Goal: Task Accomplishment & Management: Manage account settings

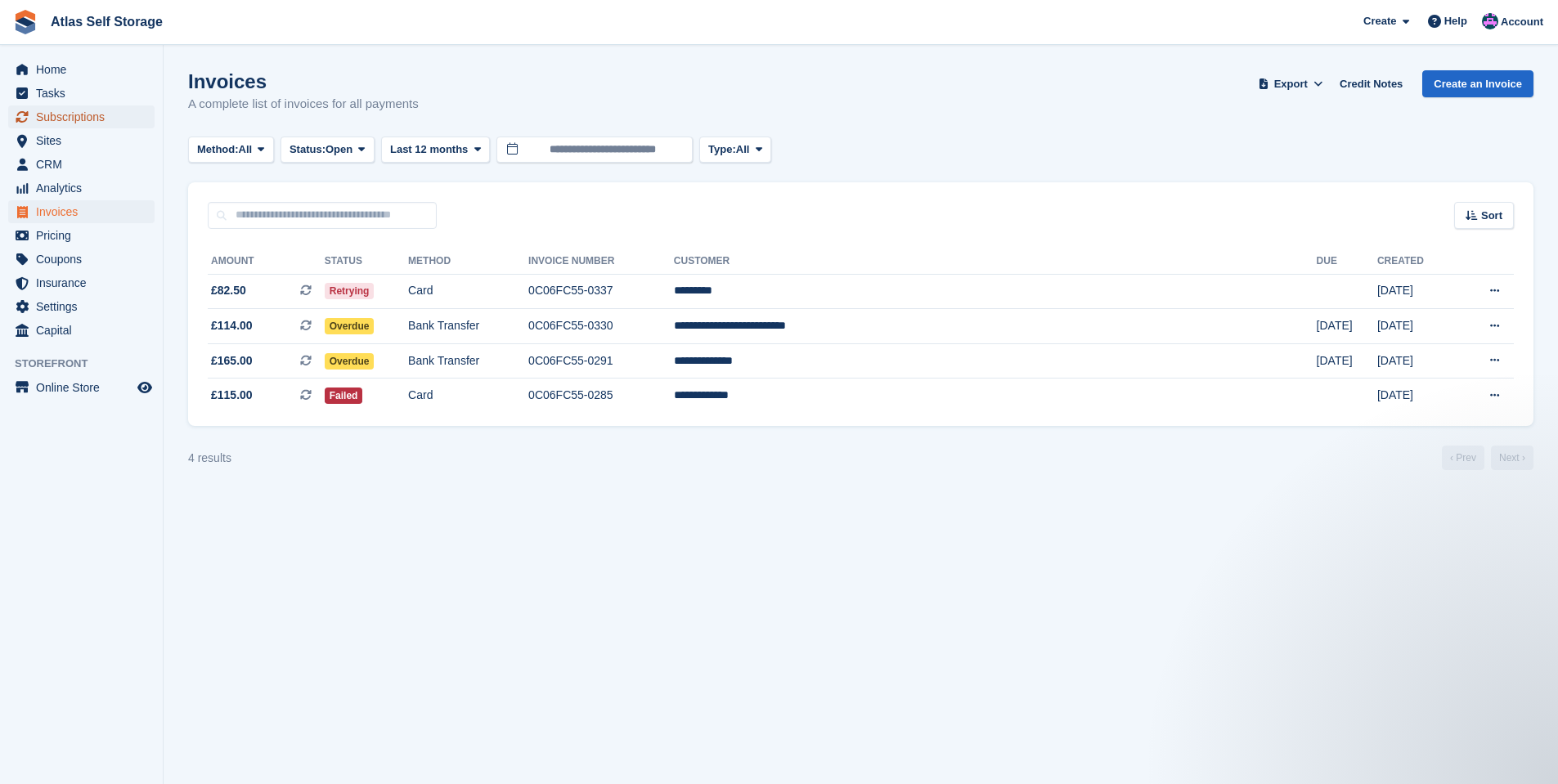
click at [66, 115] on span "Subscriptions" at bounding box center [84, 118] width 98 height 23
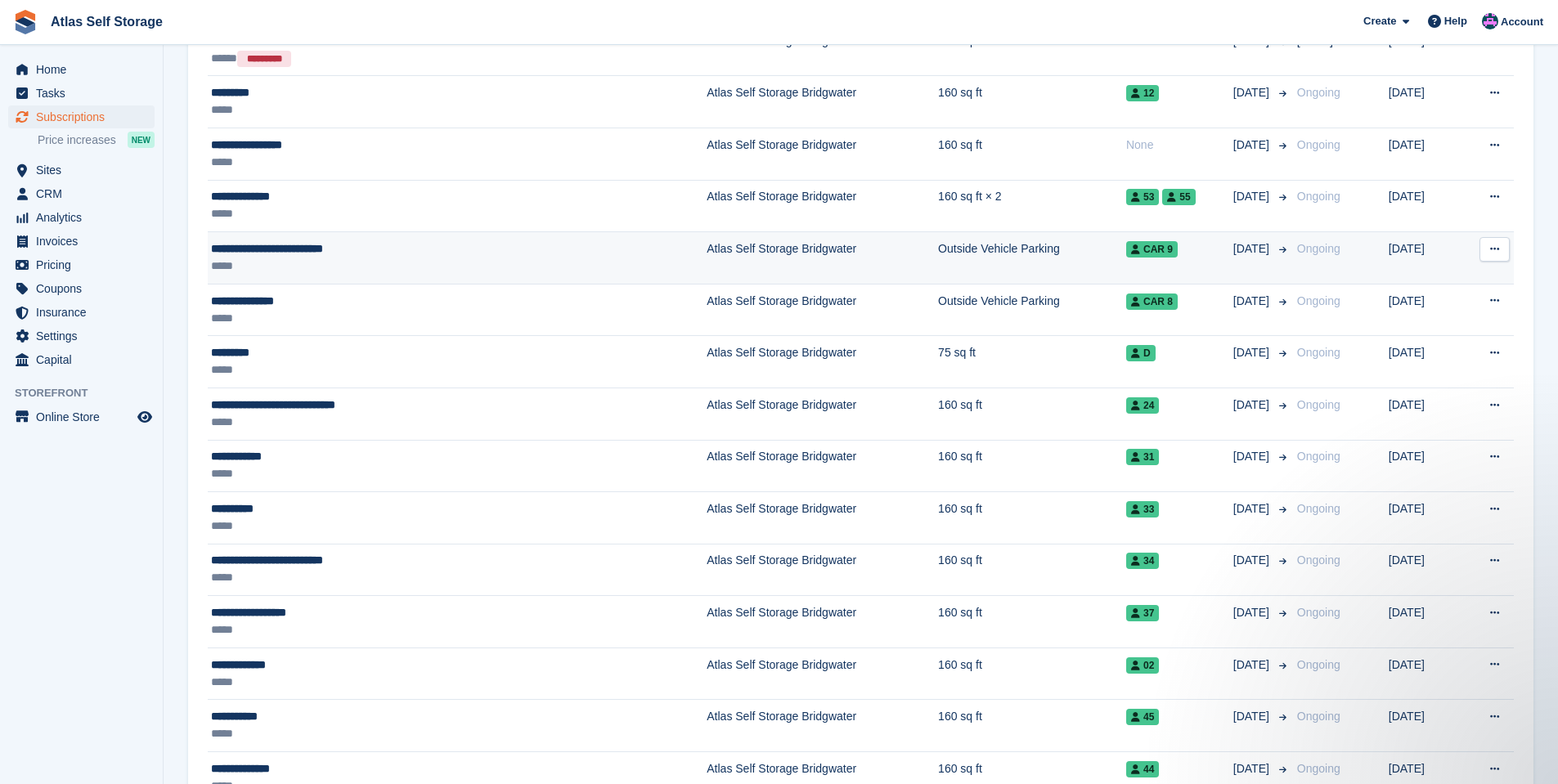
scroll to position [736, 0]
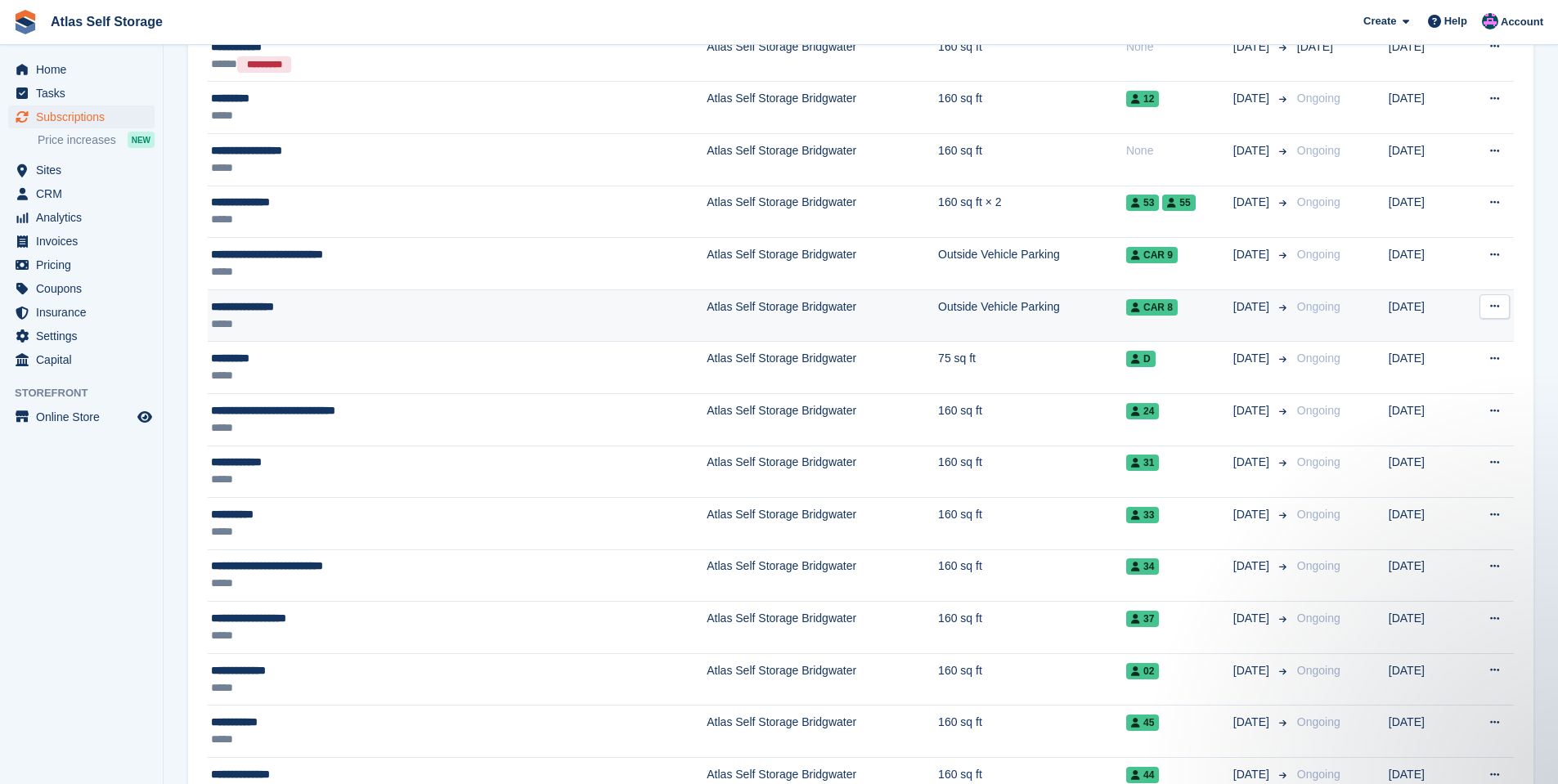
click at [266, 309] on div "**********" at bounding box center [371, 307] width 319 height 17
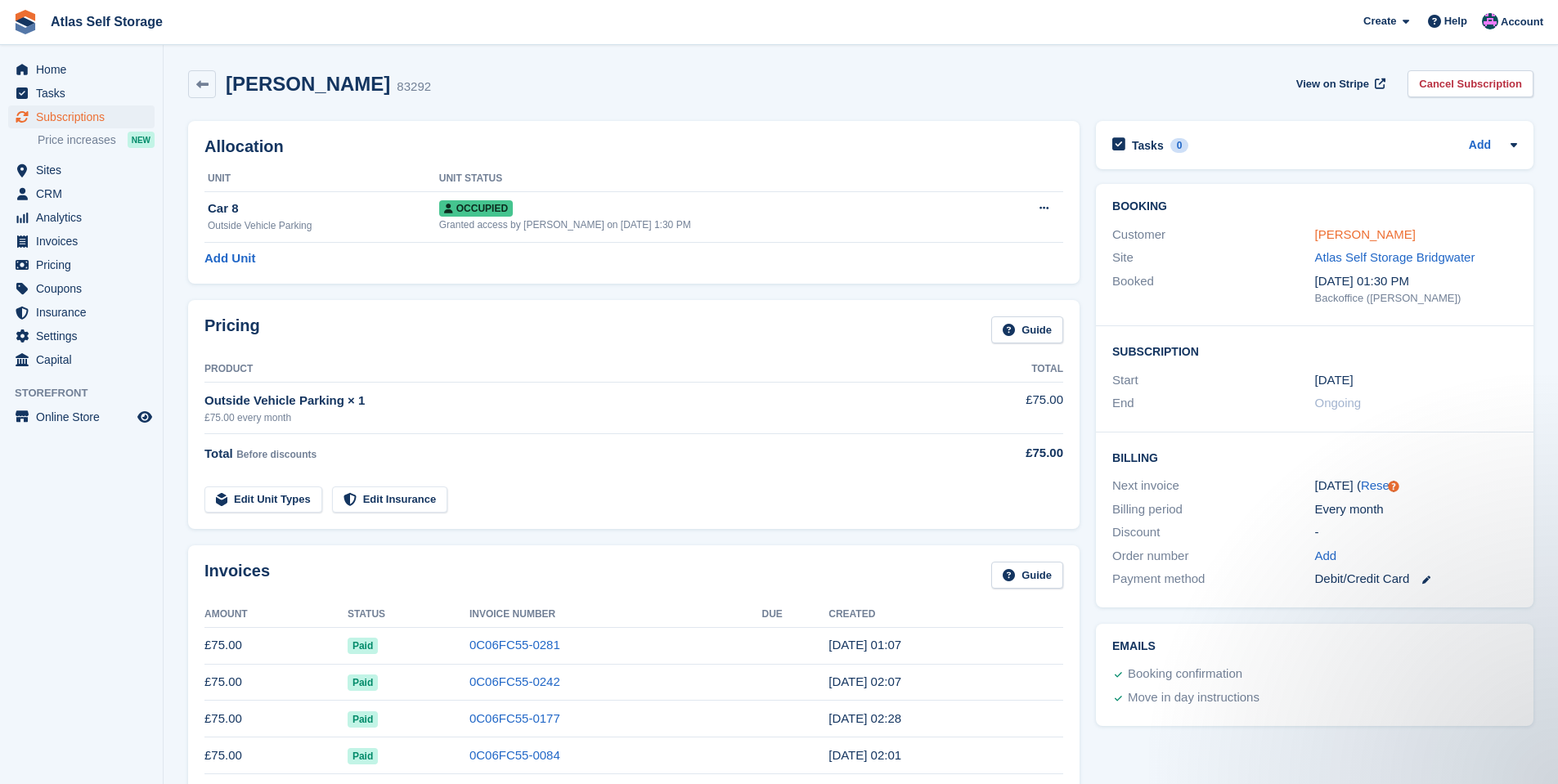
click at [1367, 235] on link "Josh Mittelbach" at bounding box center [1366, 233] width 101 height 13
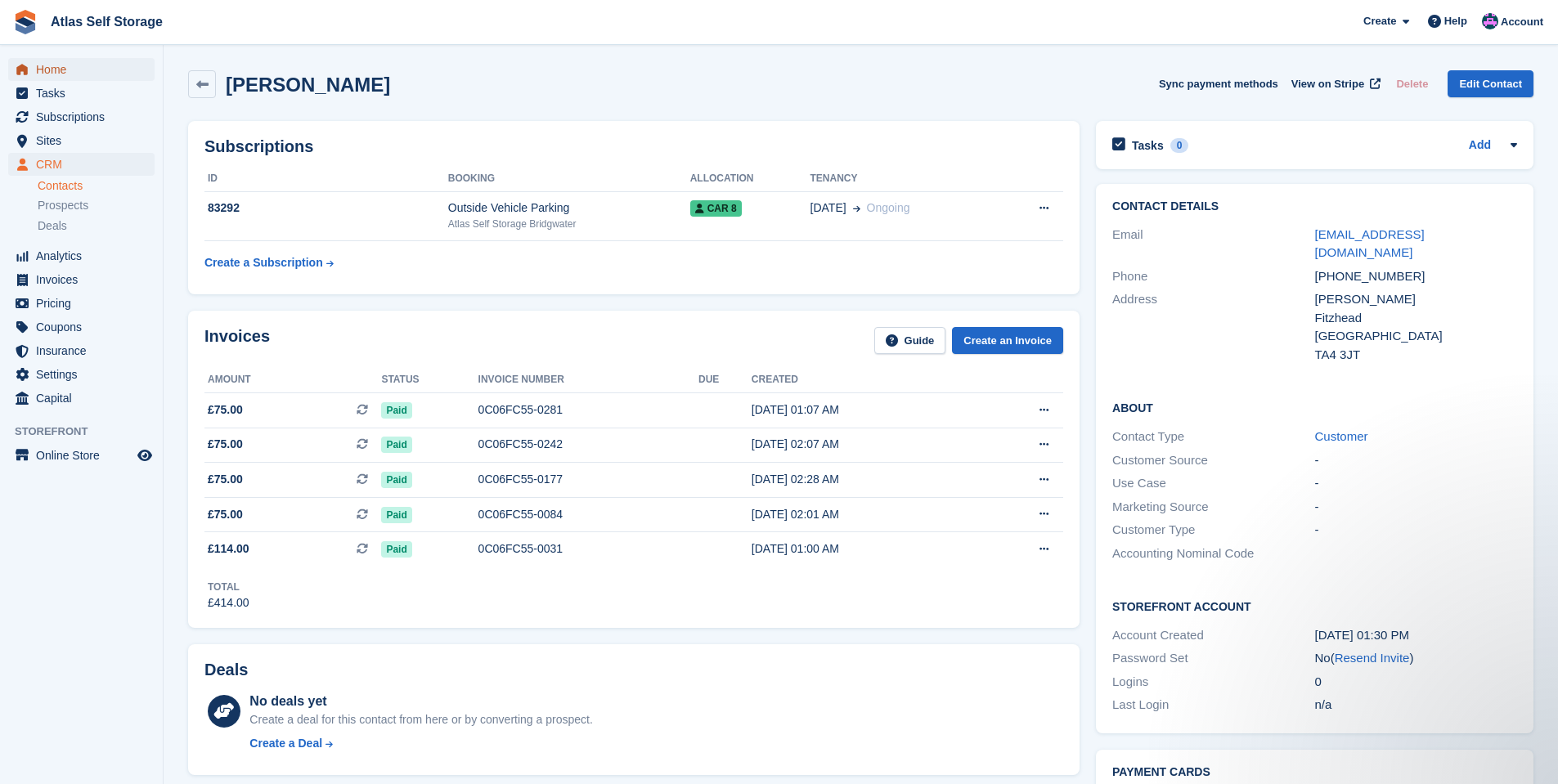
click at [49, 67] on span "Home" at bounding box center [84, 70] width 98 height 23
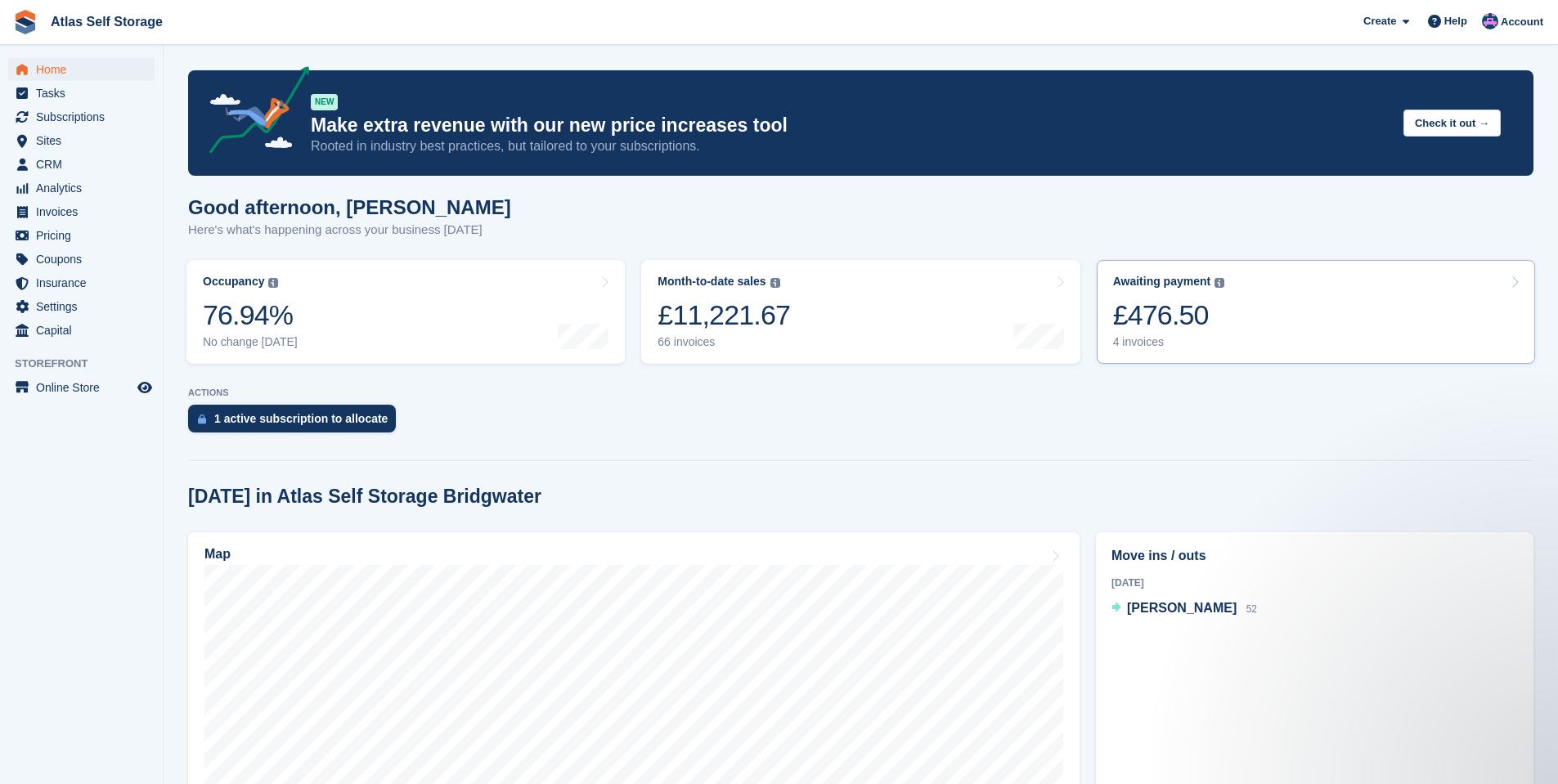
click at [1142, 342] on div "4 invoices" at bounding box center [1168, 342] width 112 height 13
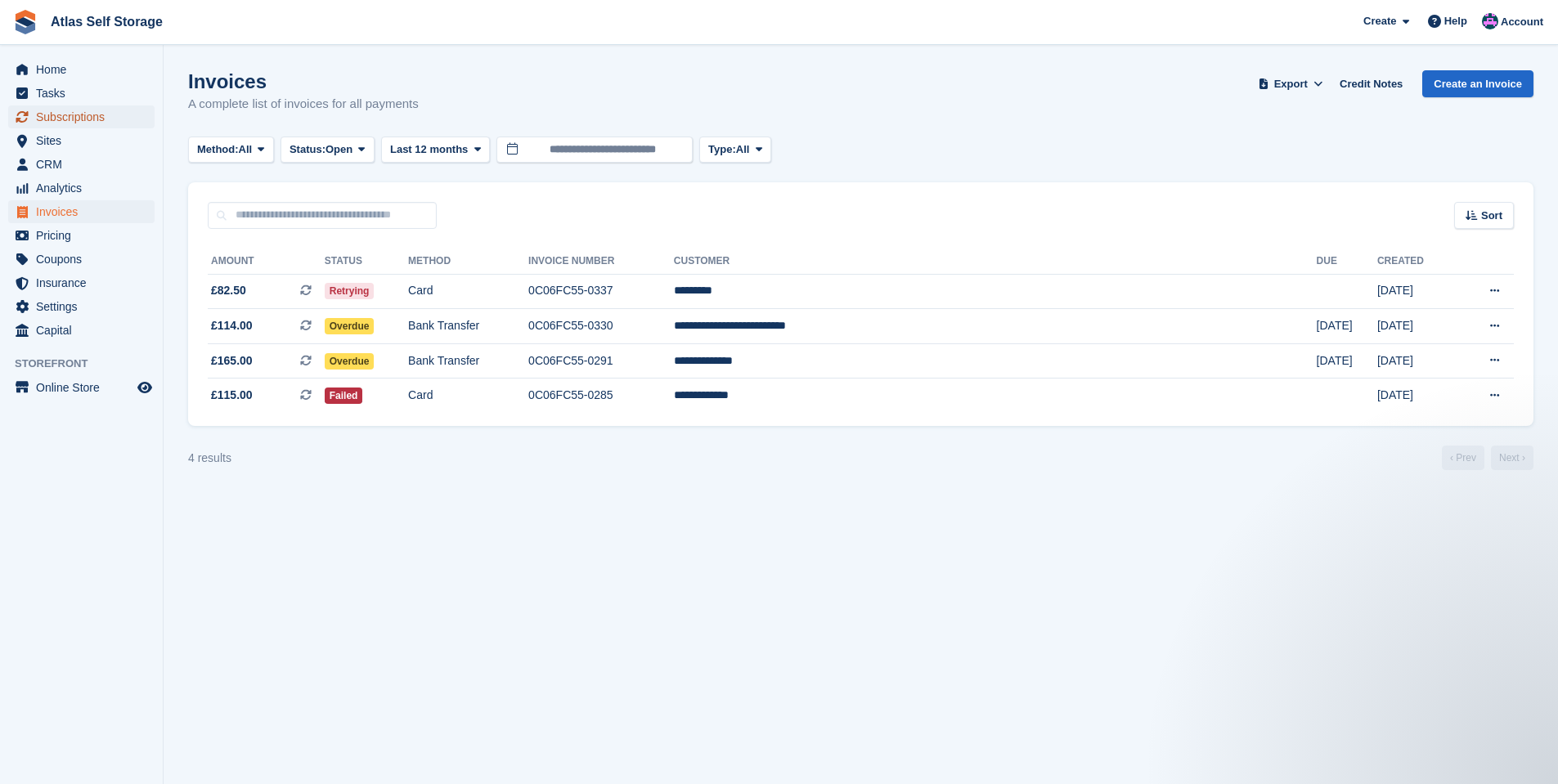
click at [59, 114] on span "Subscriptions" at bounding box center [84, 118] width 98 height 23
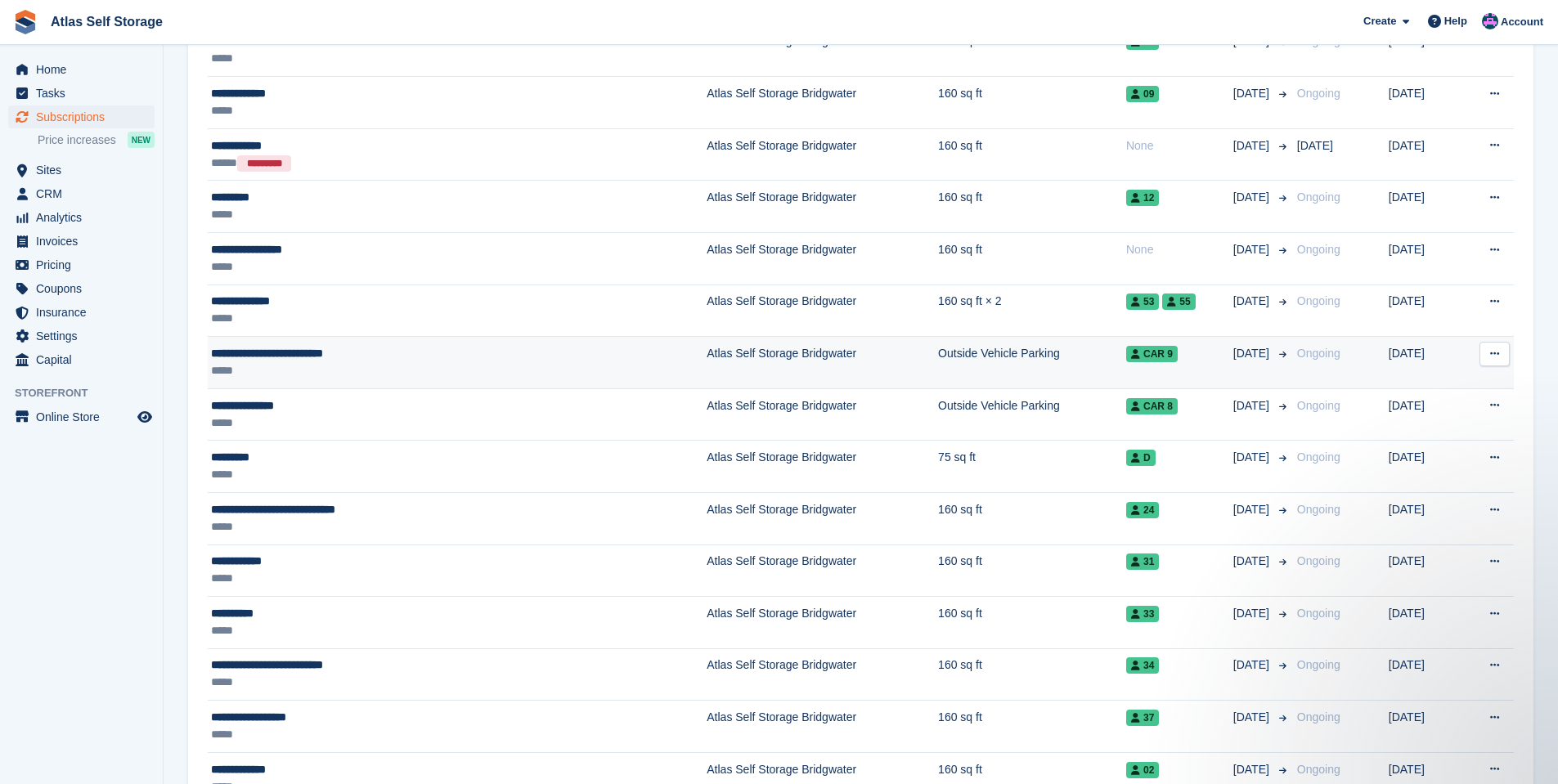
scroll to position [654, 0]
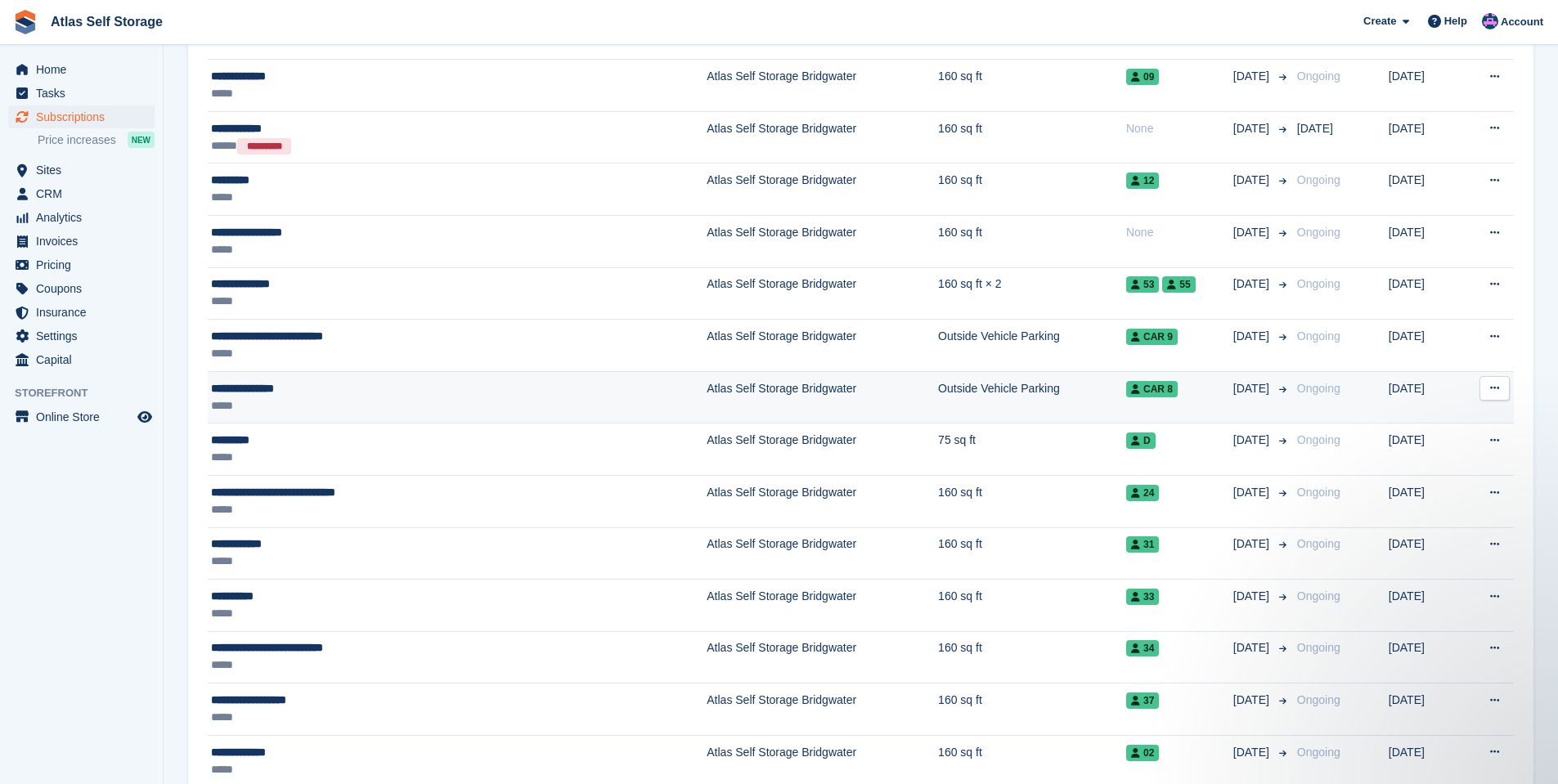
click at [938, 387] on td "Outside Vehicle Parking" at bounding box center [1032, 397] width 188 height 52
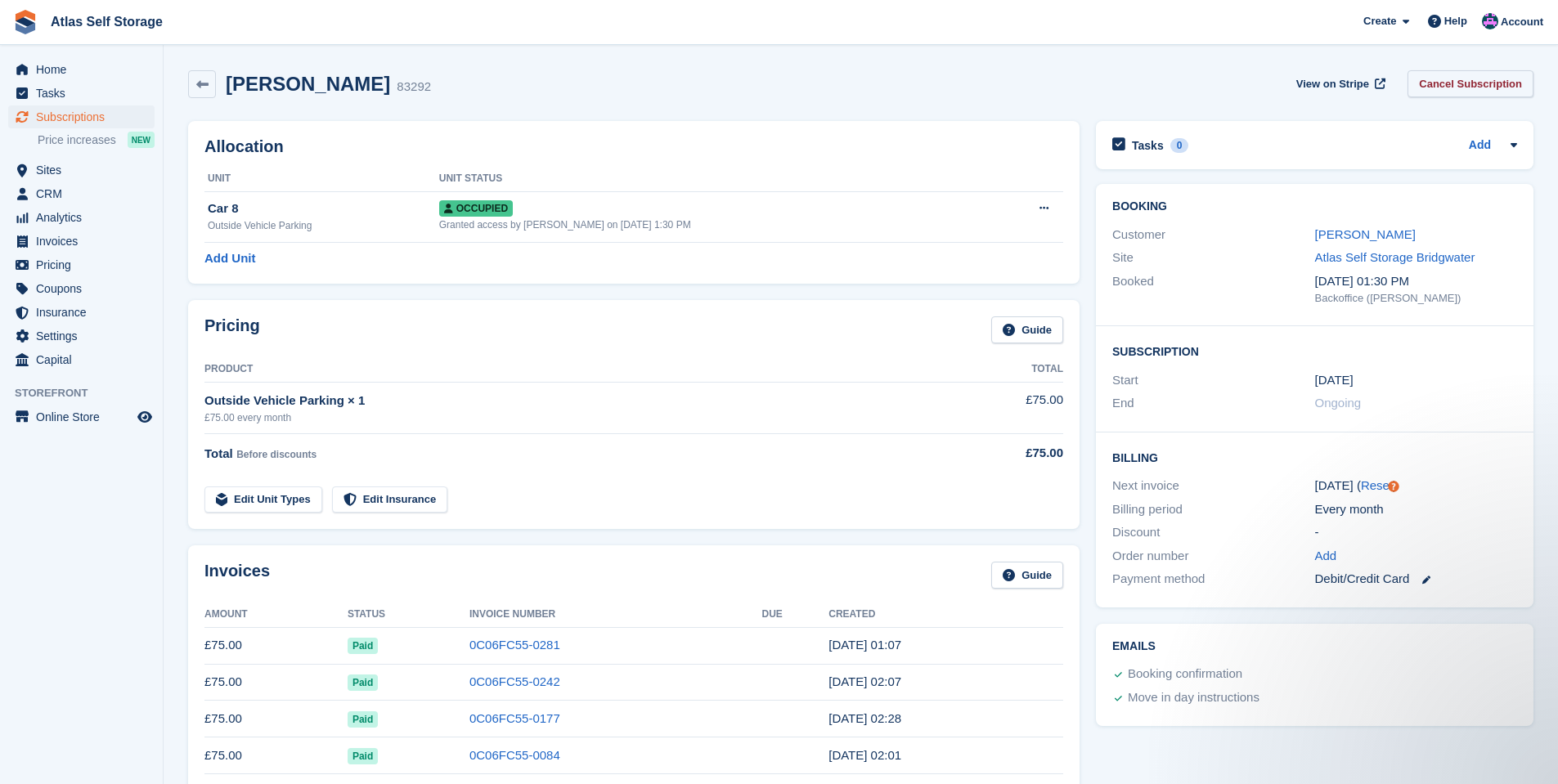
click at [1485, 82] on link "Cancel Subscription" at bounding box center [1471, 83] width 126 height 27
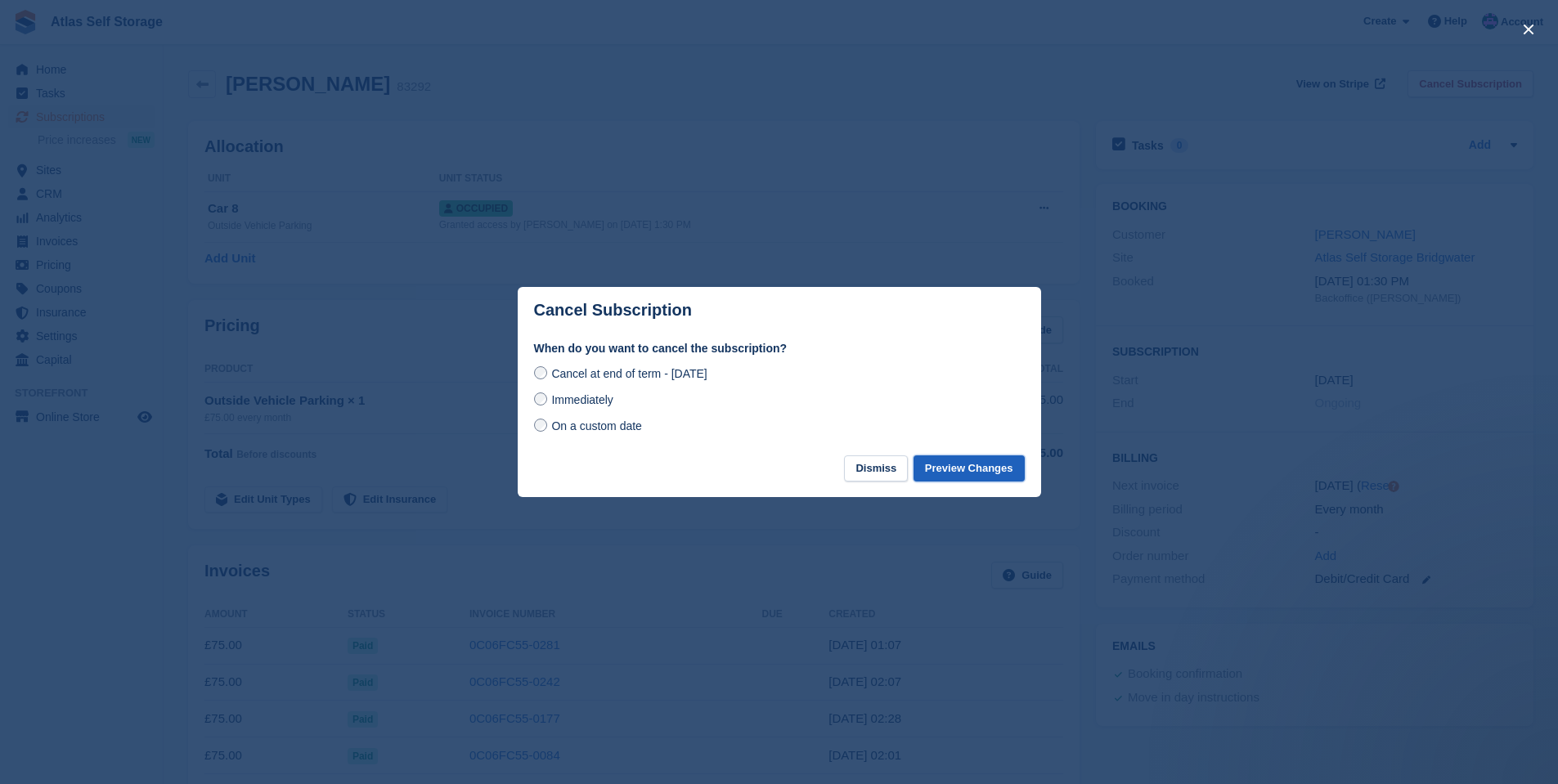
click at [968, 469] on button "Preview Changes" at bounding box center [969, 469] width 111 height 27
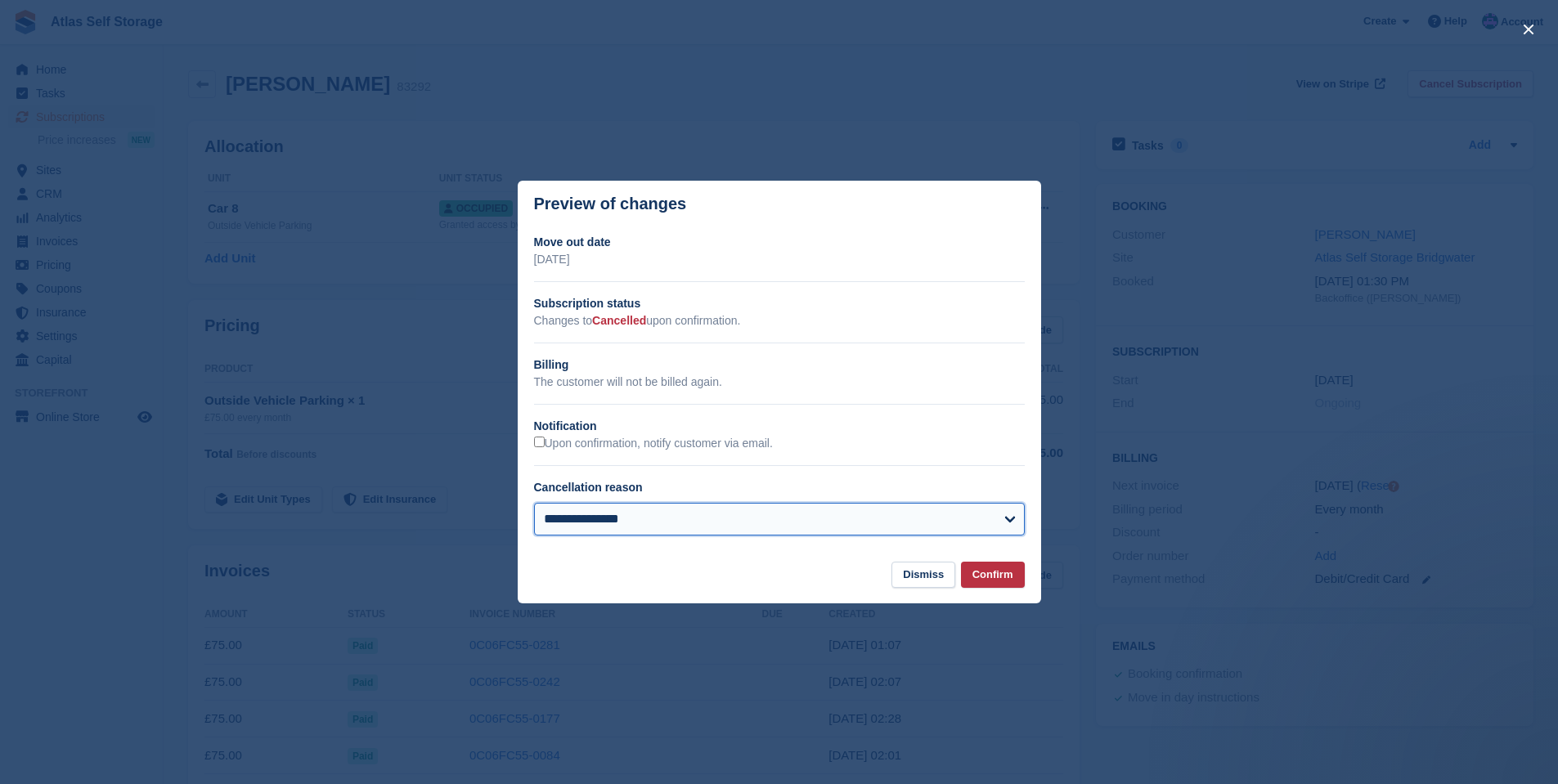
click at [1011, 518] on select "**********" at bounding box center [779, 519] width 491 height 32
select select "**********"
click at [534, 503] on select "**********" at bounding box center [779, 519] width 491 height 32
click at [994, 577] on button "Confirm" at bounding box center [993, 575] width 64 height 27
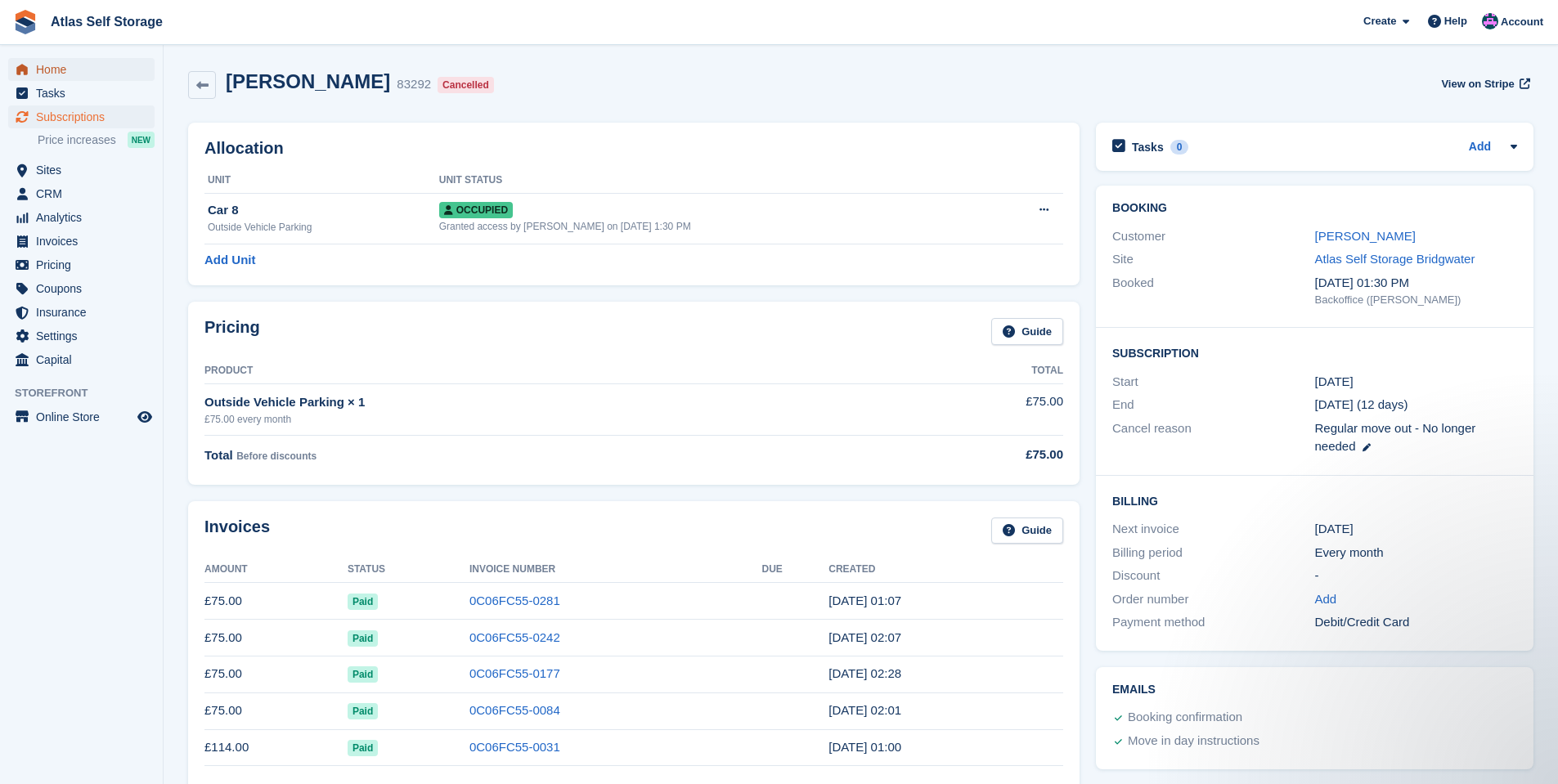
click at [56, 66] on span "Home" at bounding box center [84, 70] width 98 height 23
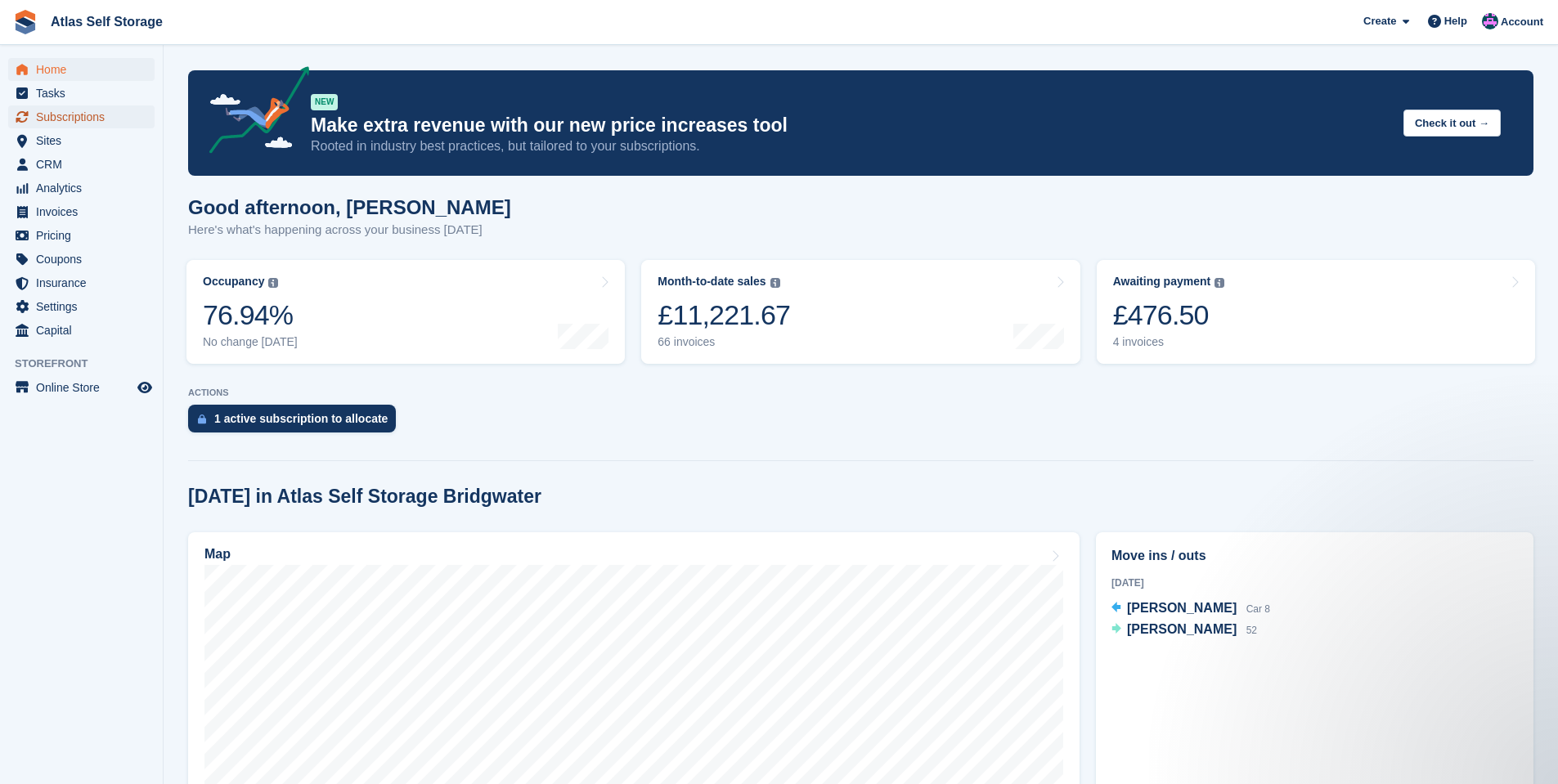
click at [56, 114] on span "Subscriptions" at bounding box center [84, 118] width 98 height 23
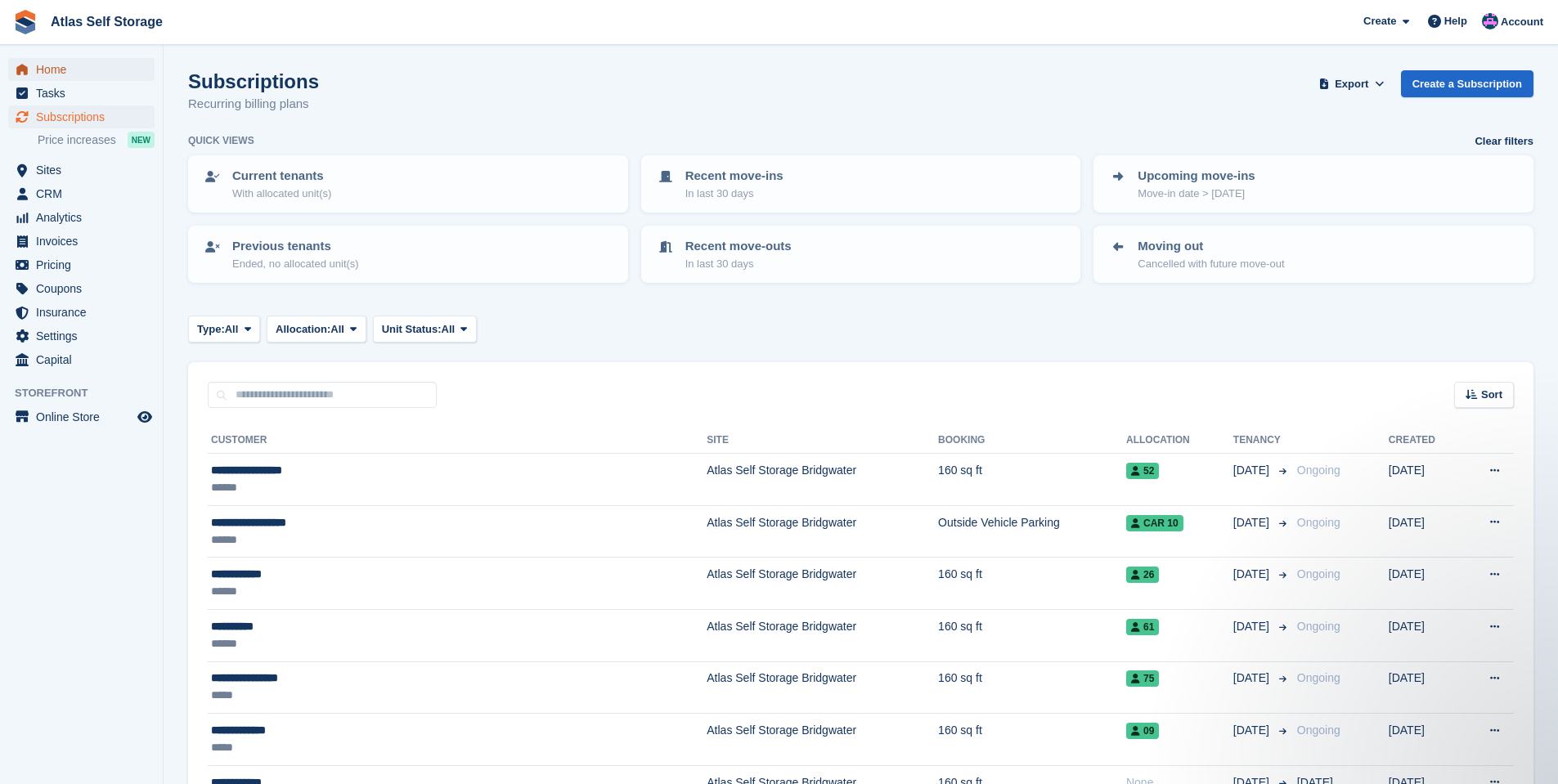
click at [51, 70] on span "Home" at bounding box center [84, 70] width 98 height 23
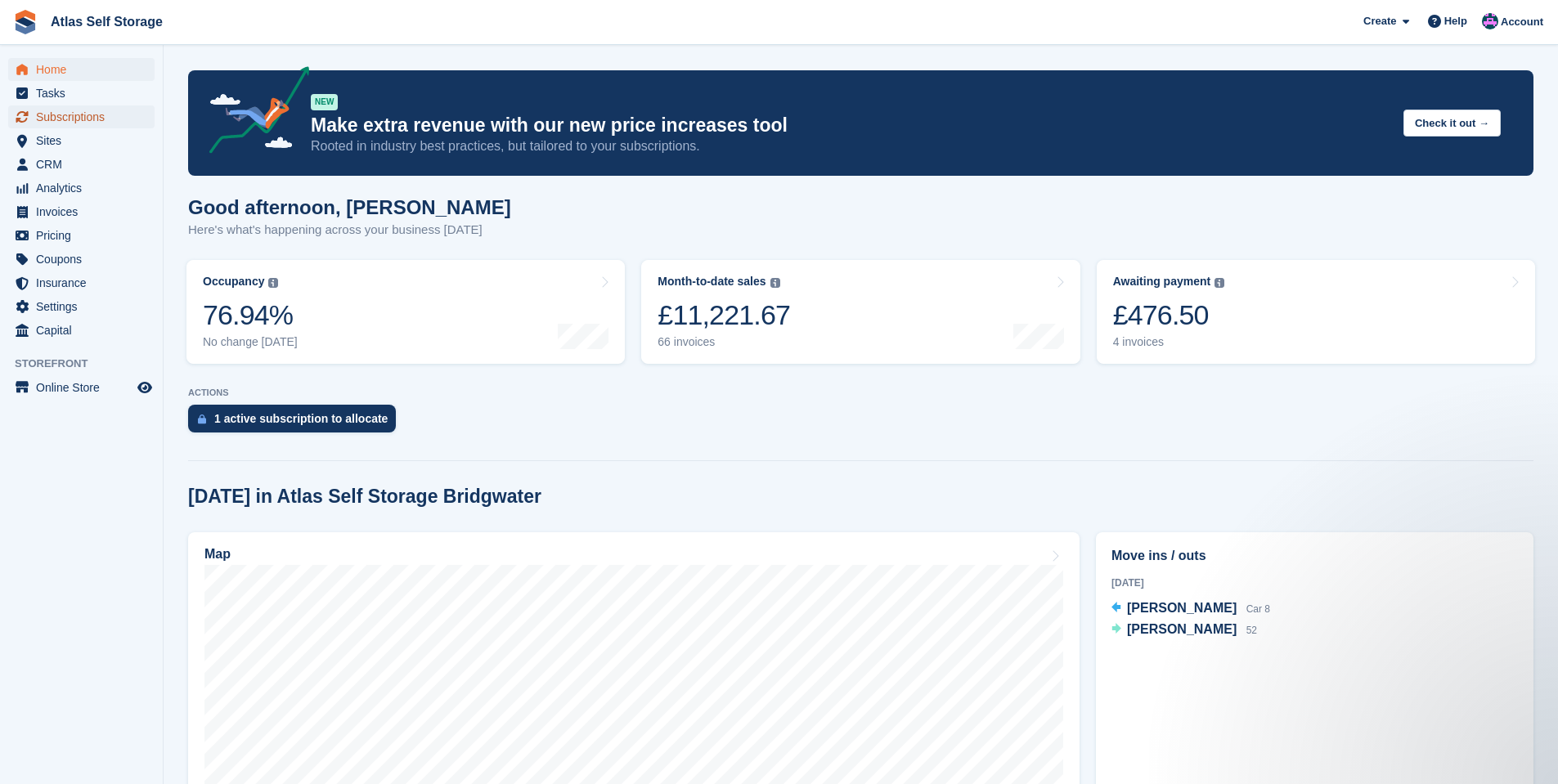
click at [60, 116] on span "Subscriptions" at bounding box center [84, 118] width 98 height 23
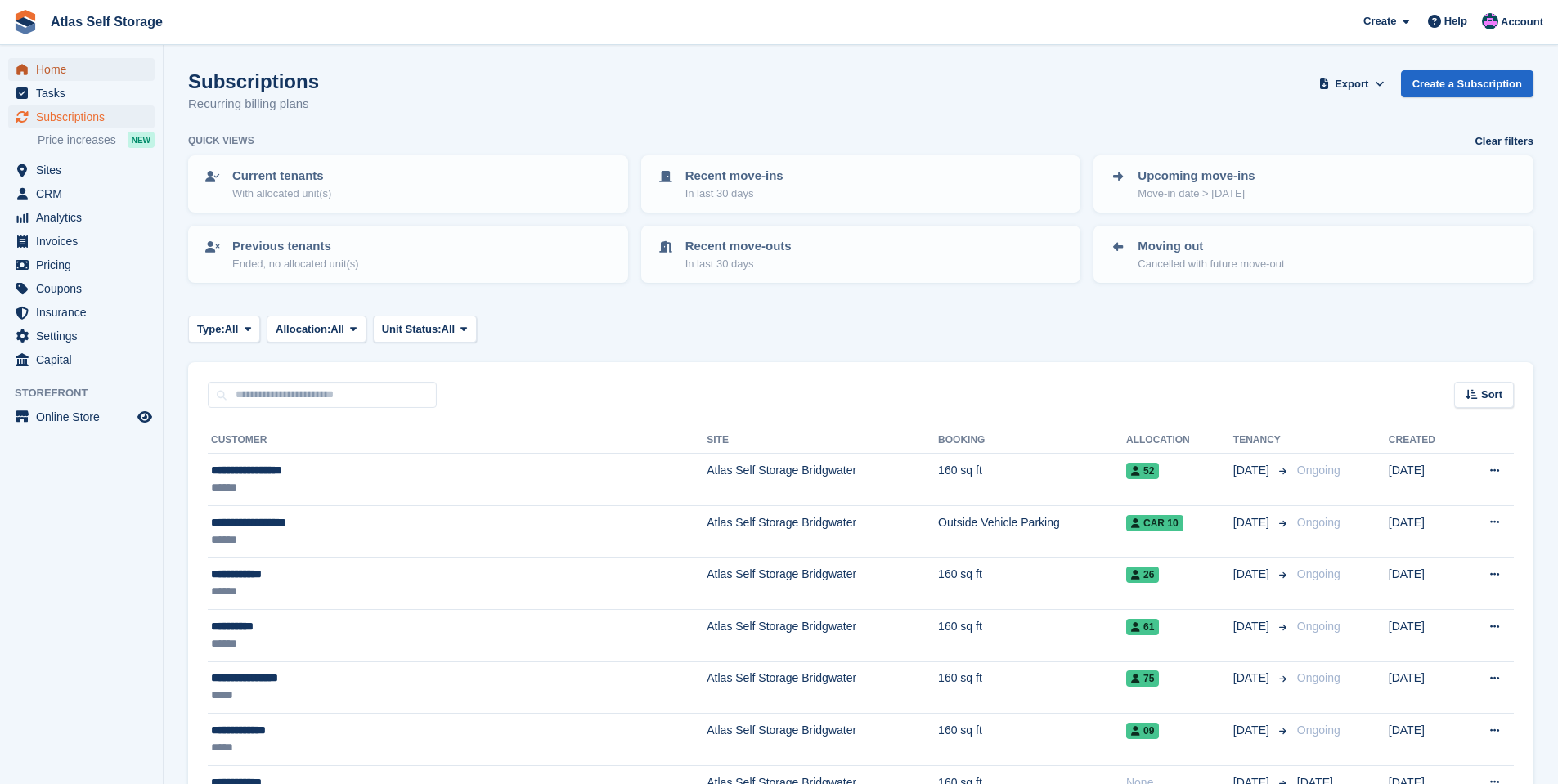
click at [56, 69] on span "Home" at bounding box center [84, 70] width 98 height 23
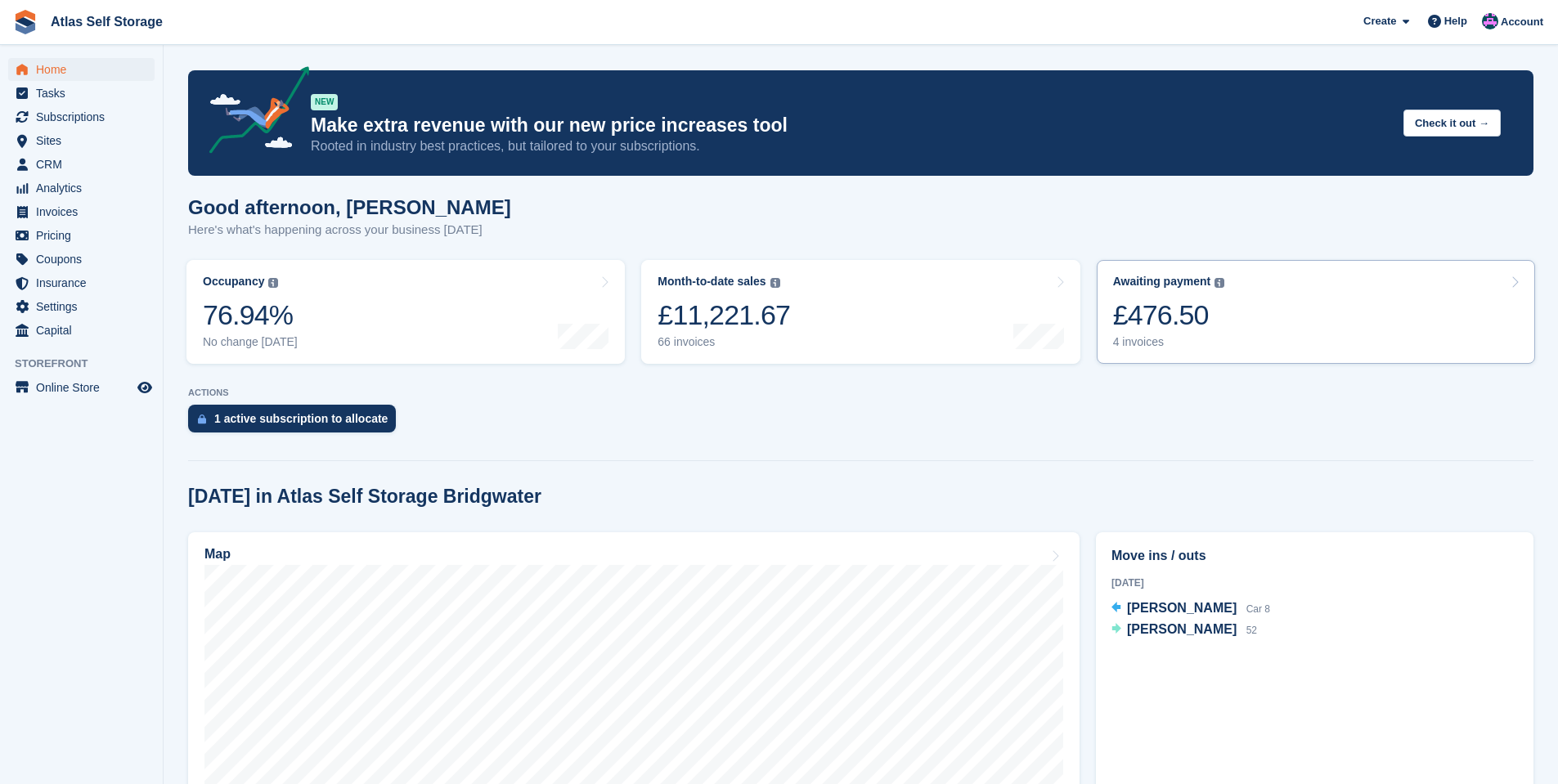
click at [1149, 342] on div "4 invoices" at bounding box center [1168, 342] width 112 height 13
